Goal: Task Accomplishment & Management: Manage account settings

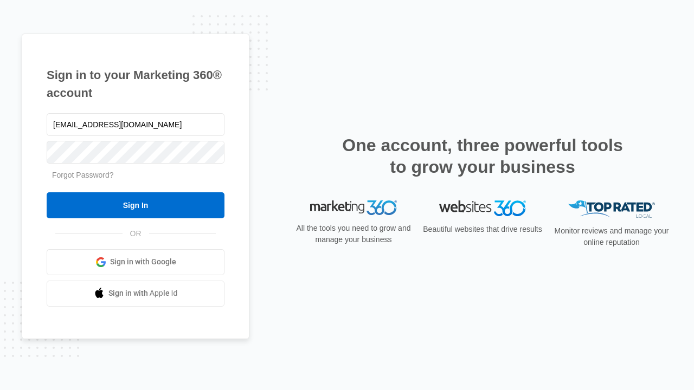
type input "[EMAIL_ADDRESS][DOMAIN_NAME]"
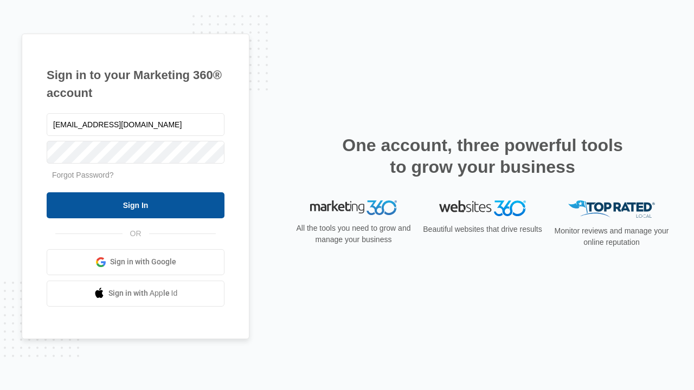
click at [136, 205] on input "Sign In" at bounding box center [136, 205] width 178 height 26
